Goal: Task Accomplishment & Management: Manage account settings

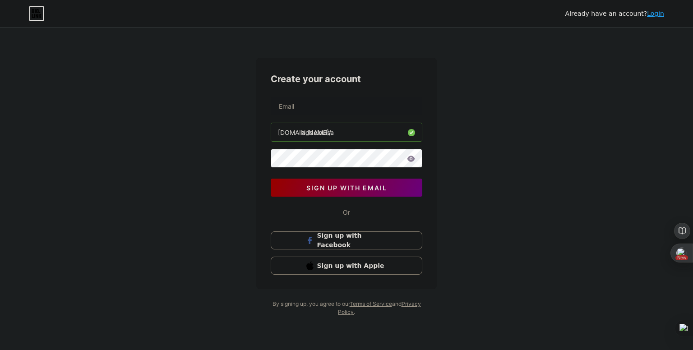
click at [361, 133] on input "addelouisa" at bounding box center [346, 132] width 151 height 18
click at [339, 115] on input "text" at bounding box center [346, 106] width 151 height 18
type input "addelouisa91@gmail.com"
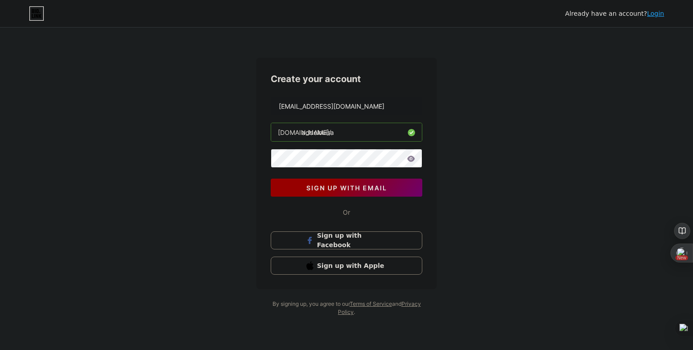
click at [395, 191] on button "sign up with email" at bounding box center [347, 188] width 152 height 18
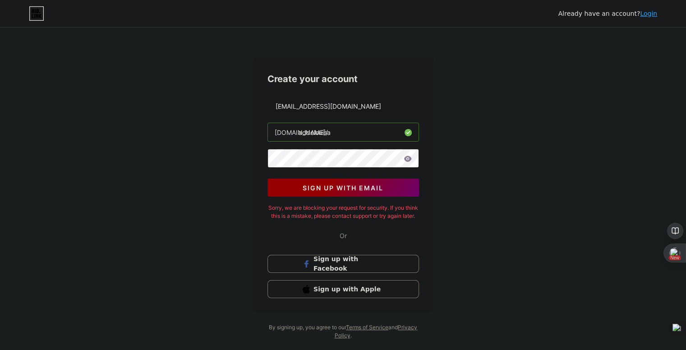
click at [395, 191] on button "sign up with email" at bounding box center [344, 188] width 152 height 18
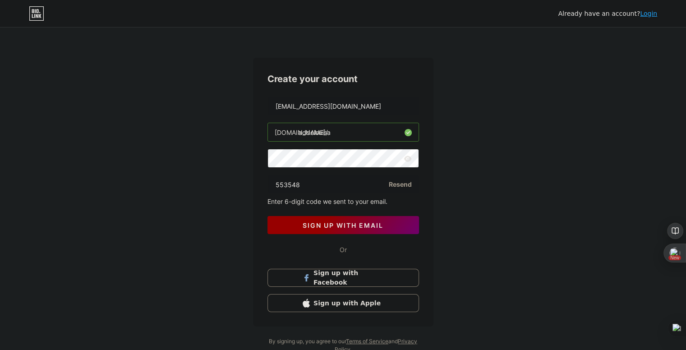
type input "553548"
click at [342, 225] on span "sign up with email" at bounding box center [343, 226] width 81 height 8
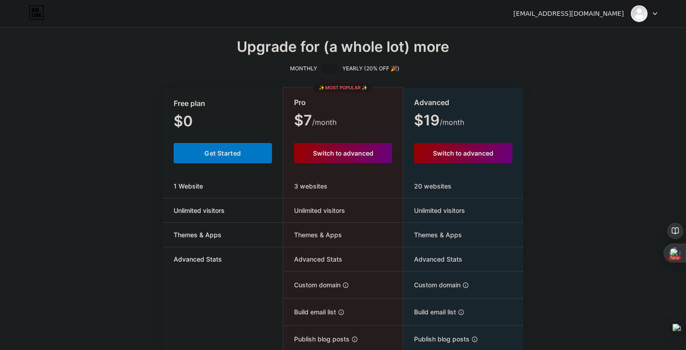
scroll to position [92, 0]
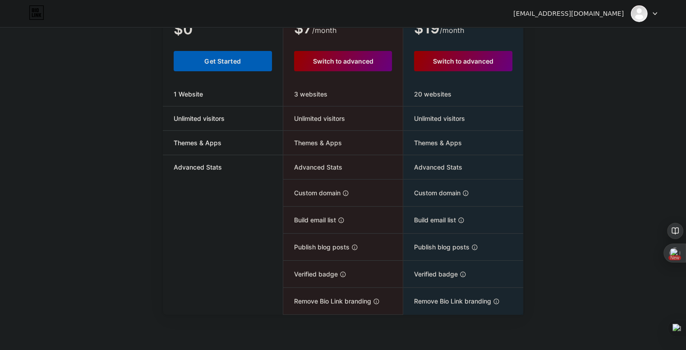
click at [202, 64] on button "Get Started" at bounding box center [223, 61] width 99 height 20
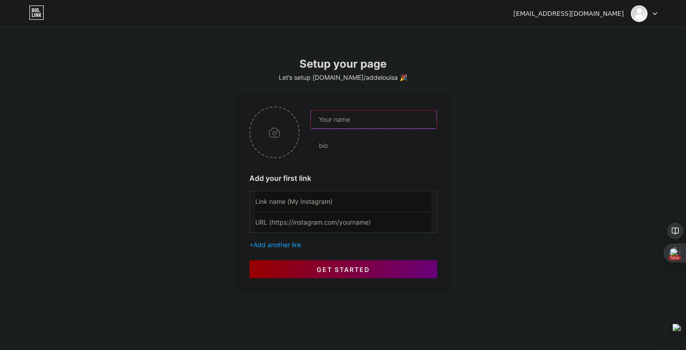
click at [334, 118] on input "text" at bounding box center [373, 120] width 125 height 18
type input "[PERSON_NAME]"
click at [264, 137] on input "file" at bounding box center [274, 132] width 49 height 50
type input "C:\fakepath\Screenshot 2025-08-12 024923.png"
click at [325, 198] on input "text" at bounding box center [343, 201] width 176 height 20
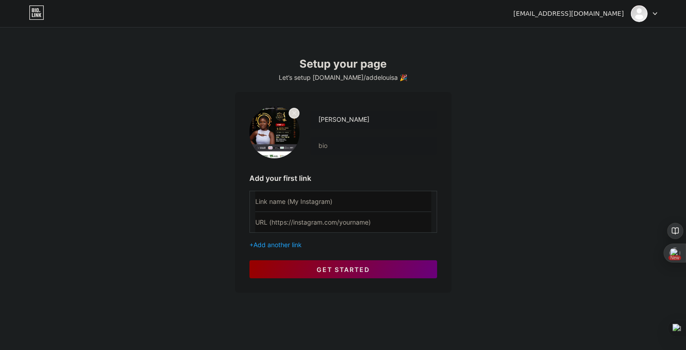
click at [314, 199] on input "text" at bounding box center [343, 201] width 176 height 20
paste input "5. Dial *714*707# and use code MU2507 to vote."
click at [260, 203] on input "5. Dial *714*707# and use code MU2507 to vote." at bounding box center [343, 201] width 176 height 20
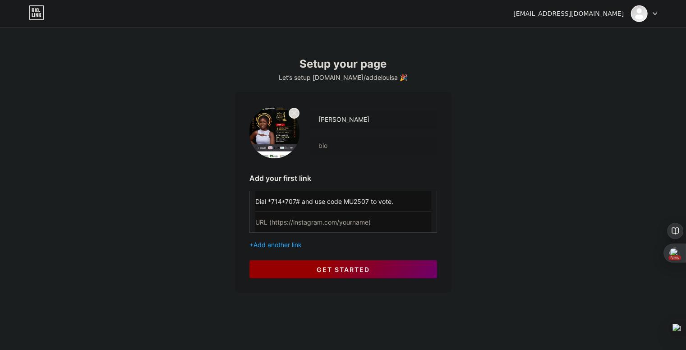
type input "Dial *714*707# and use code MU2507 to vote."
click at [278, 270] on button "get started" at bounding box center [344, 269] width 188 height 18
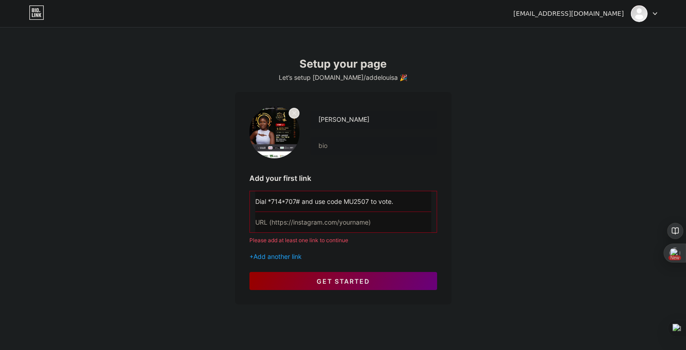
click at [301, 227] on input "text" at bounding box center [343, 222] width 176 height 20
paste input "5. Dial *714*707# and use code MU2507 to vote."
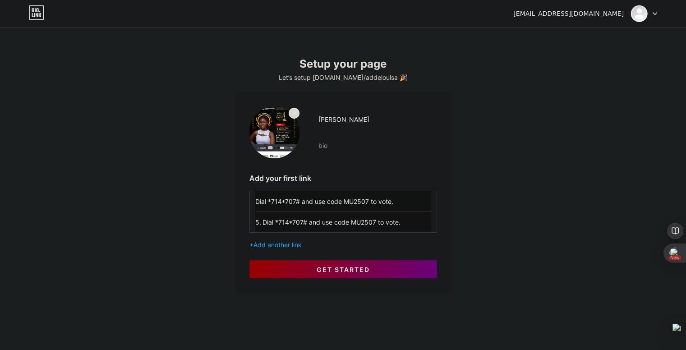
click at [261, 221] on input "5. Dial *714*707# and use code MU2507 to vote." at bounding box center [343, 222] width 176 height 20
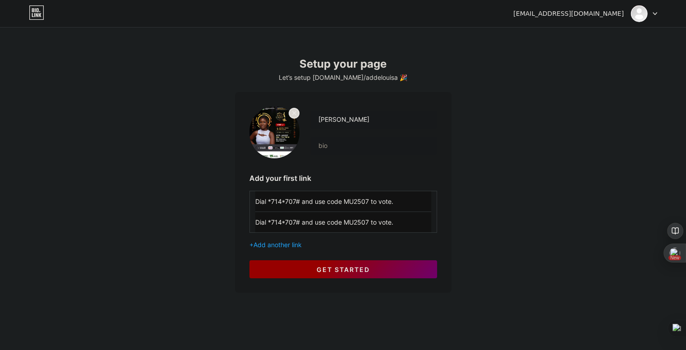
type input "Dial *714*707# and use code MU2507 to vote."
click at [275, 260] on button "get started" at bounding box center [344, 269] width 188 height 18
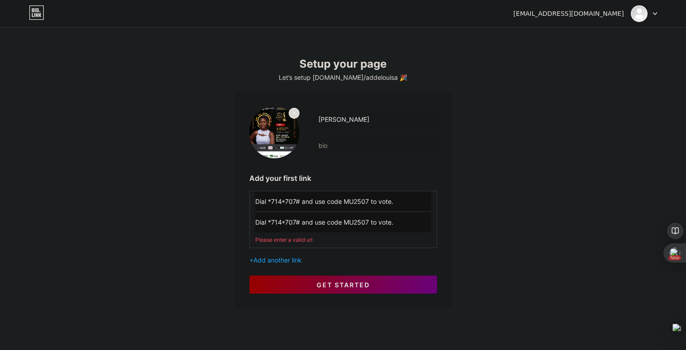
click at [401, 224] on input "Dial *714*707# and use code MU2507 to vote." at bounding box center [343, 222] width 176 height 20
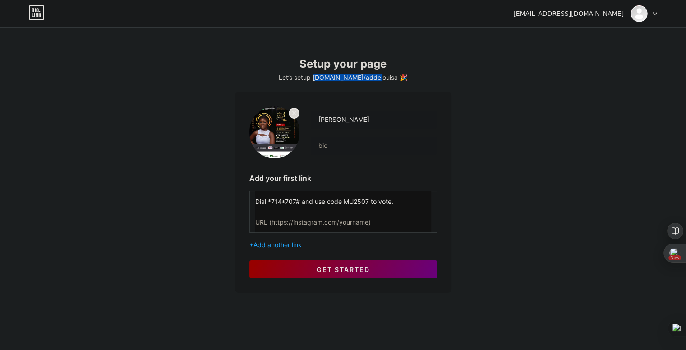
drag, startPoint x: 327, startPoint y: 76, endPoint x: 382, endPoint y: 76, distance: 54.6
click at [382, 76] on div "Let’s setup bio.link/addelouisa 🎉" at bounding box center [343, 77] width 217 height 7
click at [366, 92] on button at bounding box center [362, 90] width 12 height 12
click at [327, 222] on input "text" at bounding box center [343, 222] width 176 height 20
paste input "[DOMAIN_NAME]/addelouisa"
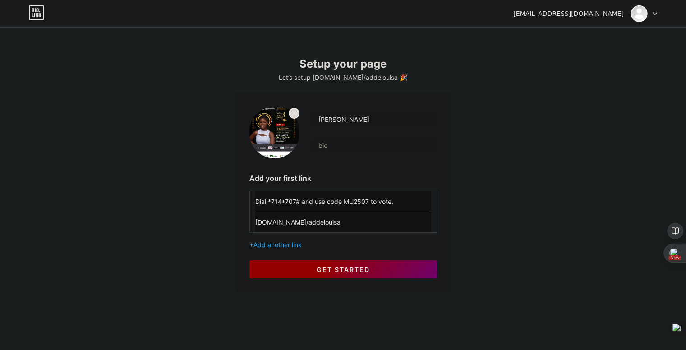
type input "[DOMAIN_NAME]/addelouisa"
click at [313, 272] on button "get started" at bounding box center [344, 269] width 188 height 18
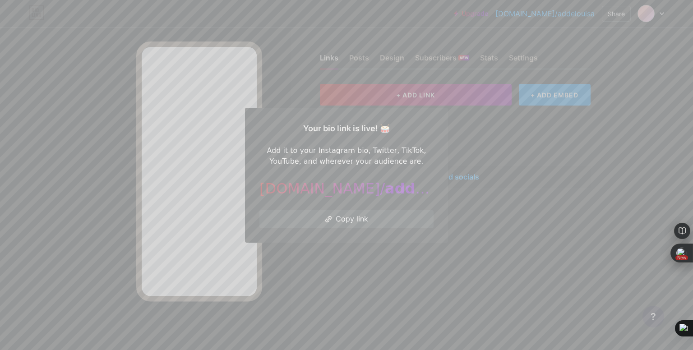
click at [329, 221] on icon at bounding box center [328, 219] width 7 height 6
click at [265, 20] on div at bounding box center [346, 175] width 693 height 350
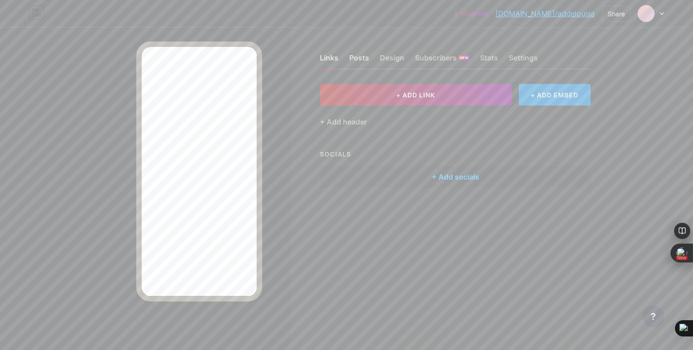
click at [365, 63] on div "Posts" at bounding box center [359, 60] width 20 height 16
